Goal: Communication & Community: Answer question/provide support

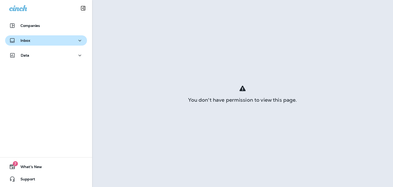
click at [29, 43] on div "Inbox" at bounding box center [19, 40] width 21 height 6
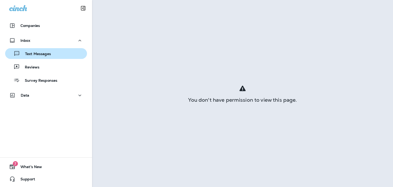
click at [39, 53] on p "Text Messages" at bounding box center [35, 54] width 31 height 5
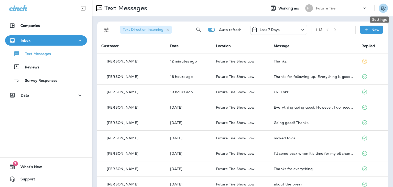
click at [381, 7] on icon "Settings" at bounding box center [383, 8] width 5 height 5
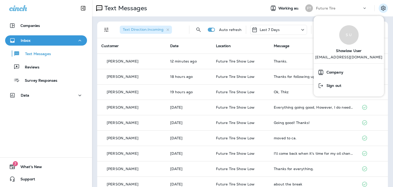
click at [344, 50] on span "Showlow User" at bounding box center [349, 50] width 26 height 10
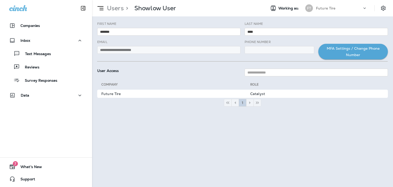
click at [316, 6] on p "Future Tire" at bounding box center [326, 8] width 20 height 4
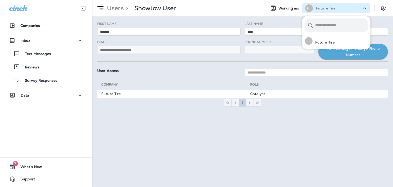
click at [198, 8] on div "Users > Showlow User" at bounding box center [177, 8] width 170 height 13
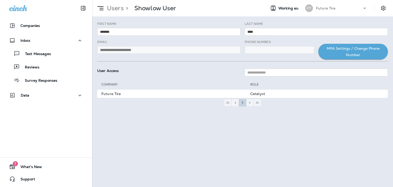
click at [104, 7] on icon at bounding box center [100, 8] width 9 height 9
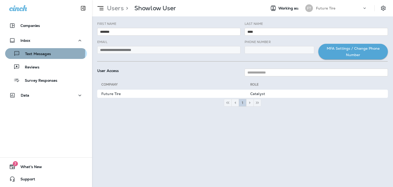
click at [24, 52] on p "Text Messages" at bounding box center [35, 54] width 31 height 5
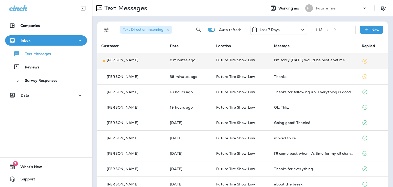
click at [144, 63] on div "[PERSON_NAME]" at bounding box center [131, 61] width 60 height 8
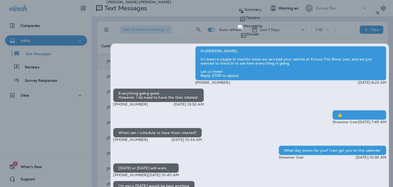
type textarea "**********"
click at [259, 32] on p "Details" at bounding box center [253, 34] width 12 height 4
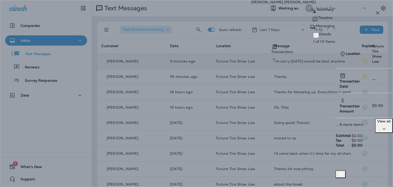
click at [325, 28] on p "Messaging" at bounding box center [325, 26] width 19 height 4
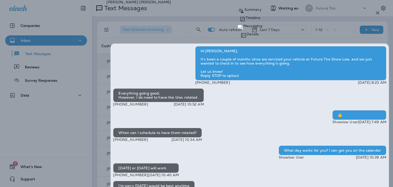
type textarea "*"
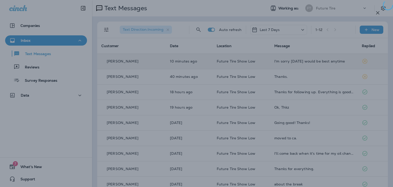
click at [53, 16] on div at bounding box center [196, 93] width 393 height 187
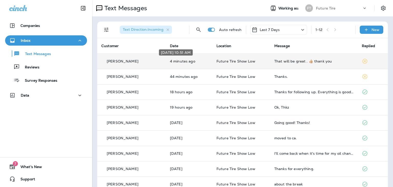
click at [170, 60] on p "4 minutes ago" at bounding box center [189, 61] width 38 height 4
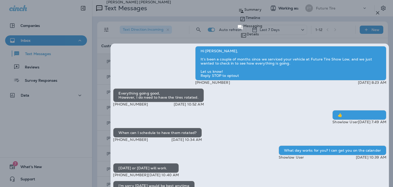
type textarea "**********"
click at [377, 12] on icon "button" at bounding box center [378, 13] width 6 height 6
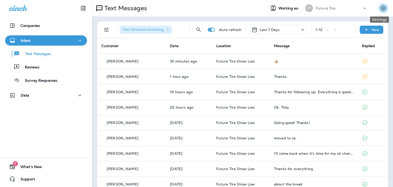
click at [380, 9] on icon "Settings" at bounding box center [383, 8] width 6 height 6
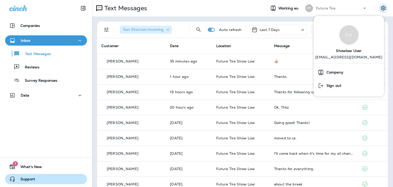
click at [26, 181] on span "Support" at bounding box center [25, 180] width 20 height 6
